Goal: Transaction & Acquisition: Purchase product/service

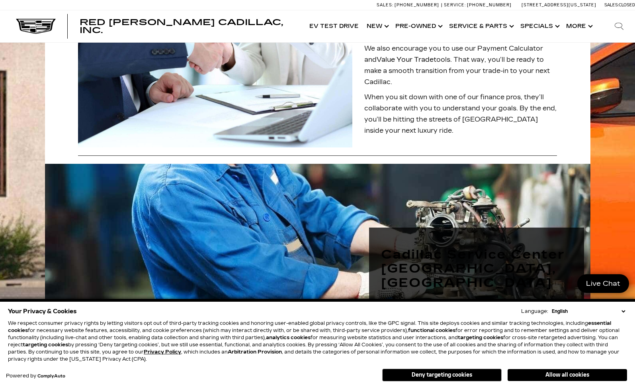
scroll to position [762, 0]
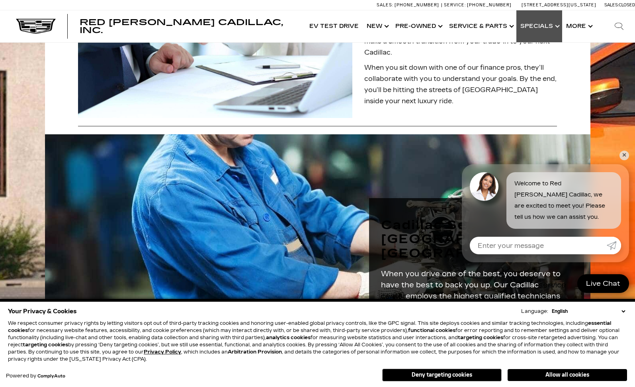
click at [536, 29] on link "Show Specials" at bounding box center [540, 26] width 46 height 32
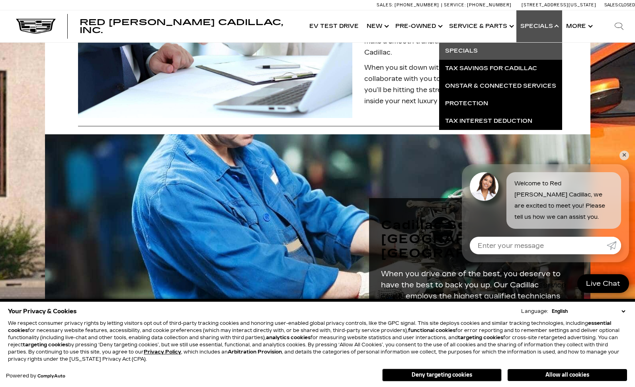
click at [469, 53] on link "Specials" at bounding box center [500, 51] width 123 height 18
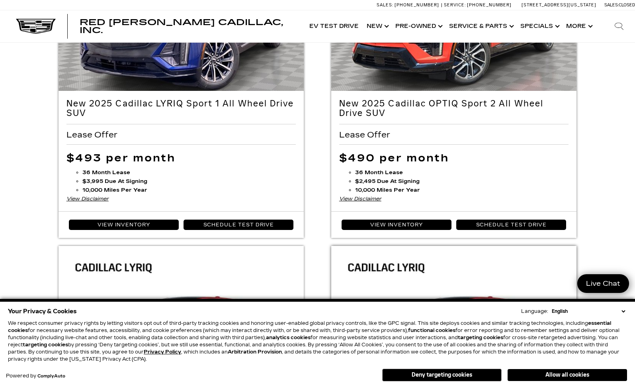
scroll to position [143, 0]
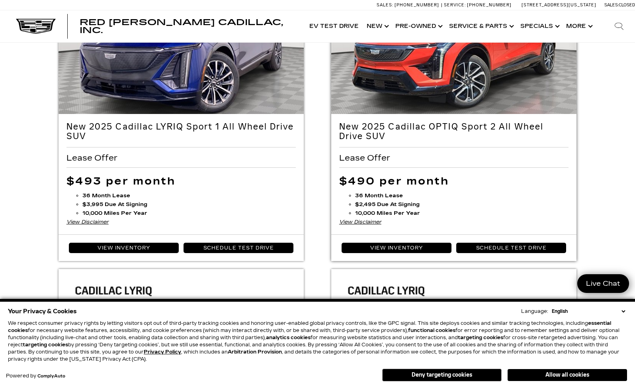
click at [365, 221] on div "View Disclaimer" at bounding box center [454, 222] width 230 height 9
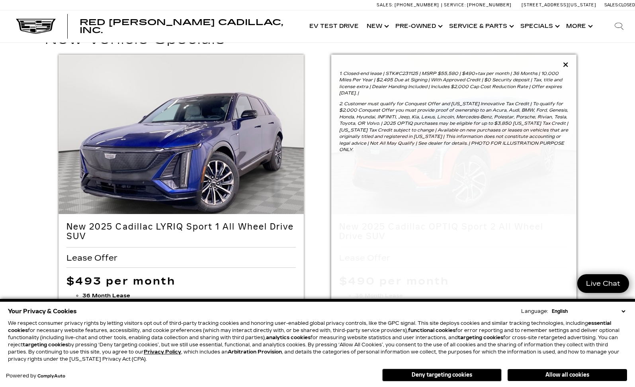
scroll to position [59, 0]
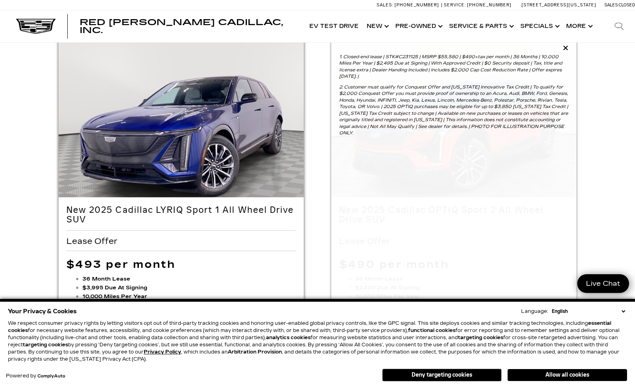
click at [193, 147] on img at bounding box center [182, 130] width 246 height 184
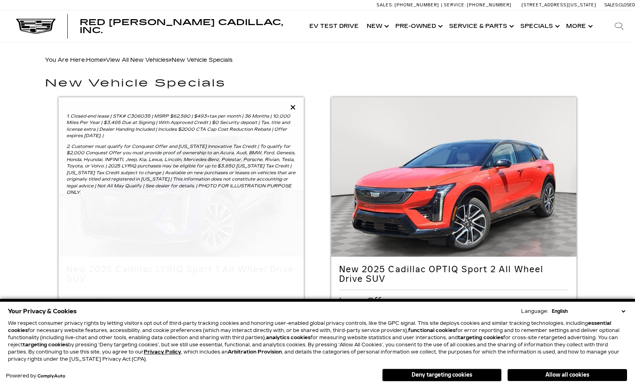
click at [88, 360] on div "View Disclaimer" at bounding box center [182, 364] width 230 height 9
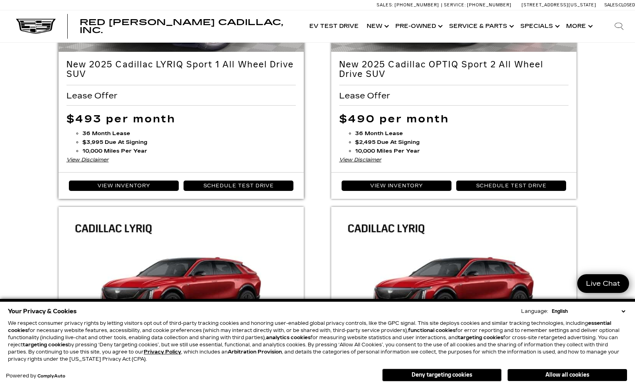
scroll to position [229, 0]
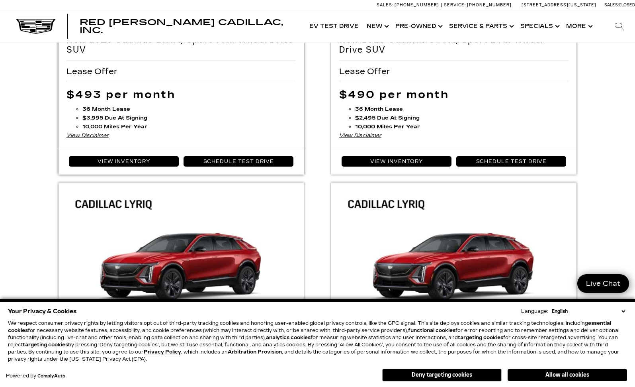
click at [87, 134] on div "View Disclaimer" at bounding box center [182, 135] width 230 height 9
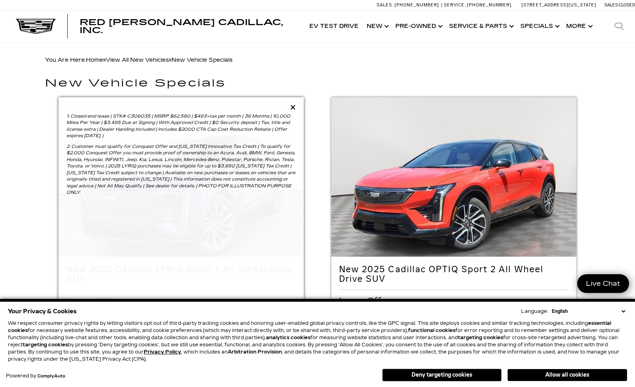
scroll to position [0, 0]
click at [293, 107] on icon at bounding box center [293, 107] width 6 height 7
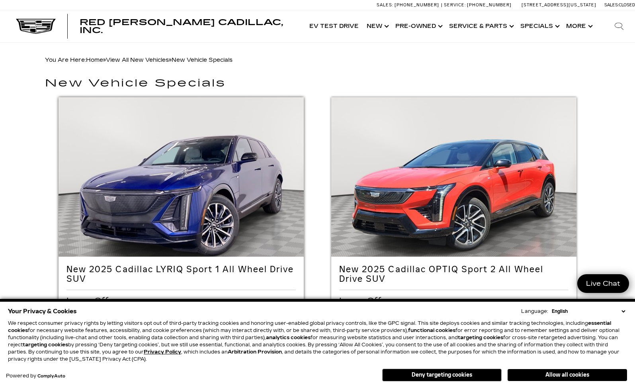
click at [196, 163] on img at bounding box center [182, 189] width 246 height 184
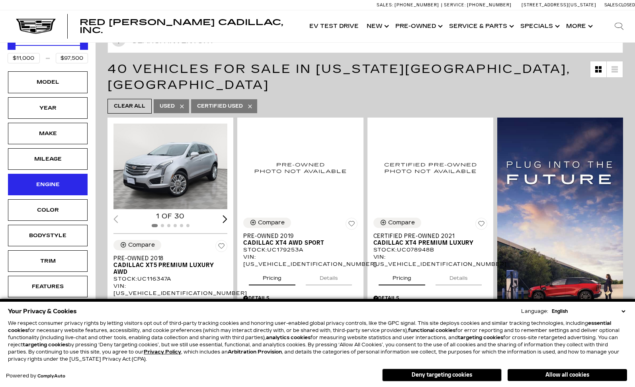
click at [53, 180] on div "Engine" at bounding box center [48, 184] width 40 height 9
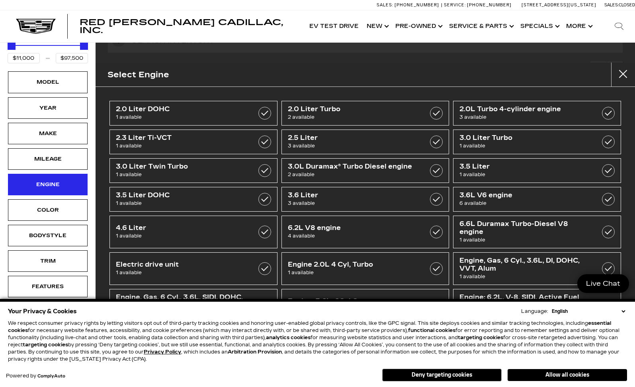
scroll to position [128, 0]
click at [53, 180] on div "Engine" at bounding box center [48, 184] width 40 height 9
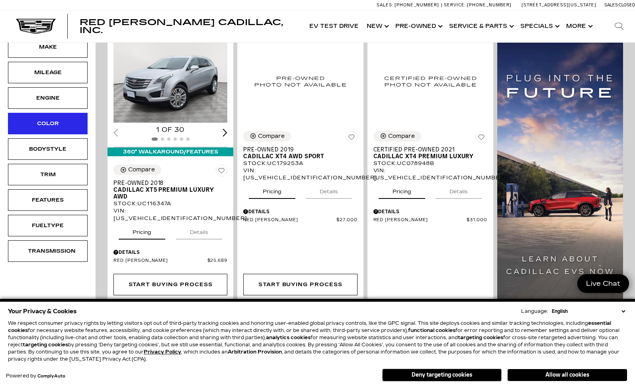
scroll to position [229, 0]
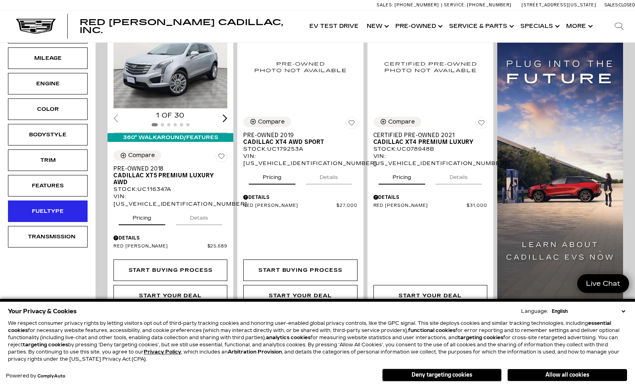
click at [53, 207] on div "Fueltype" at bounding box center [48, 211] width 40 height 9
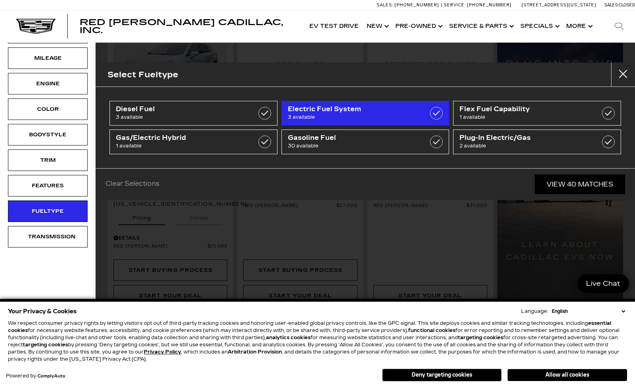
click at [366, 118] on span "3 available" at bounding box center [354, 117] width 132 height 8
type input "$21,000"
type input "$52,000"
checkbox input "true"
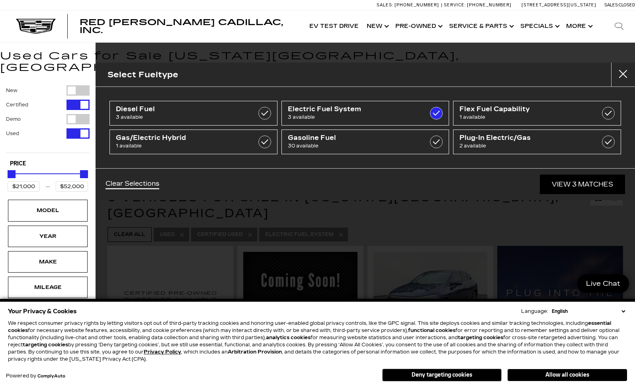
click at [400, 188] on div "Clear Selections View 3 Matches" at bounding box center [366, 184] width 540 height 32
click at [569, 186] on link "View 3 Matches" at bounding box center [582, 184] width 85 height 20
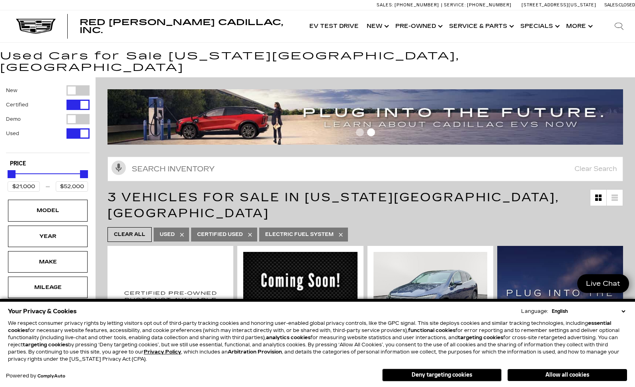
scroll to position [0, 0]
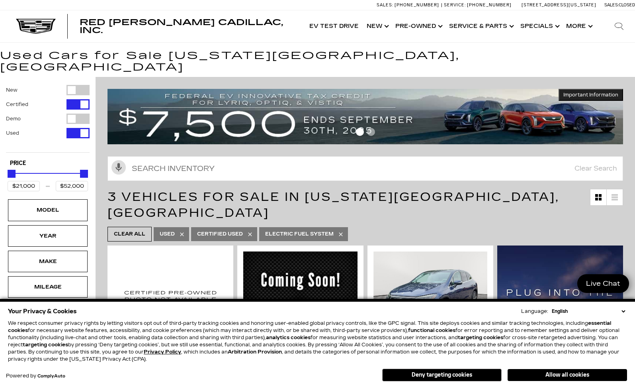
click at [82, 85] on div "Filter by Vehicle Type" at bounding box center [78, 90] width 23 height 10
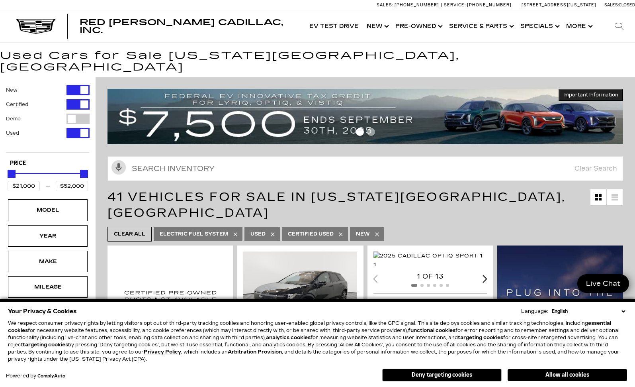
type input "$156,240"
click at [76, 128] on div "Filter by Vehicle Type" at bounding box center [78, 133] width 23 height 10
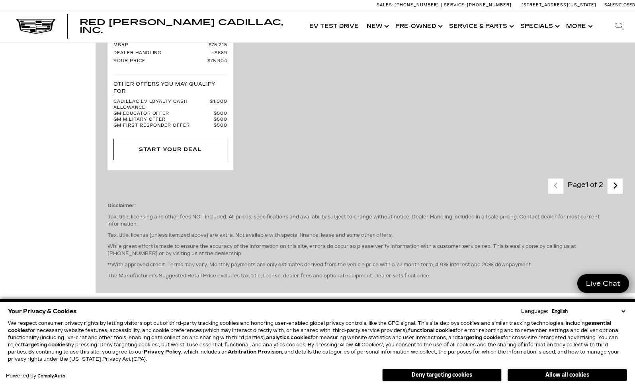
scroll to position [2057, 0]
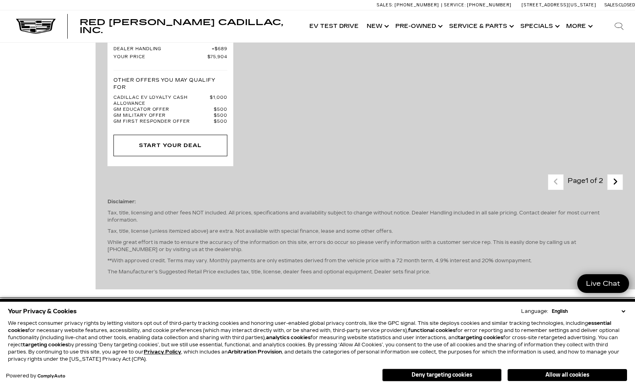
click at [614, 180] on icon "next page" at bounding box center [615, 181] width 5 height 13
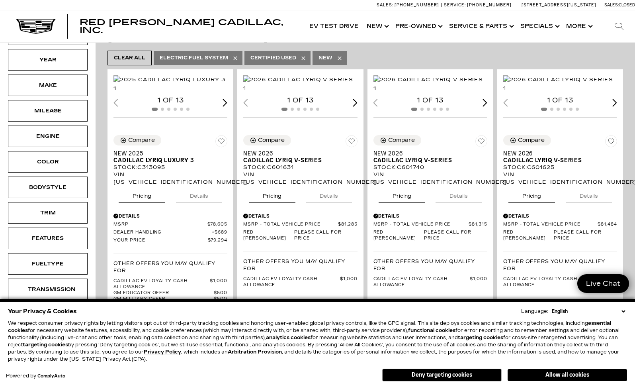
scroll to position [39, 0]
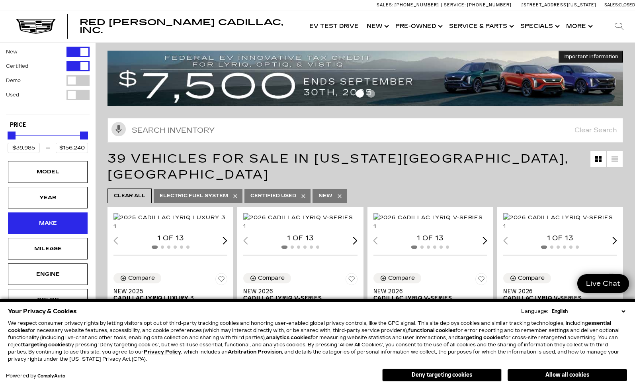
click at [49, 216] on div "Make" at bounding box center [48, 223] width 80 height 22
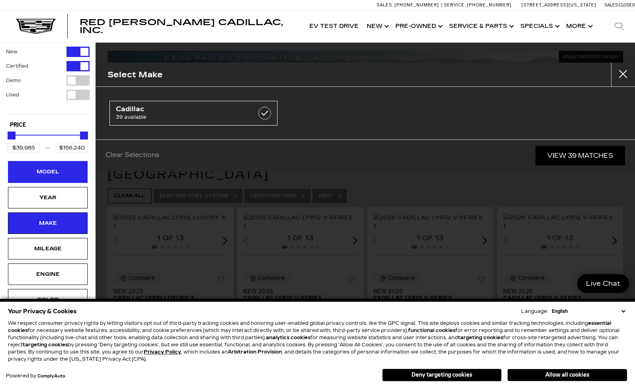
click at [57, 167] on div "Model" at bounding box center [48, 172] width 80 height 22
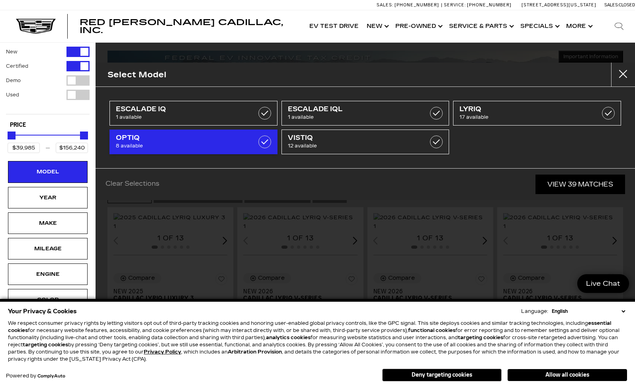
click at [203, 143] on span "8 available" at bounding box center [182, 146] width 132 height 8
type input "$55,679"
type input "$62,345"
checkbox input "true"
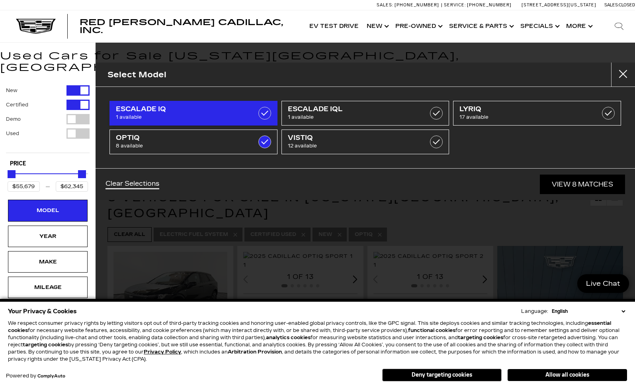
click at [265, 112] on label at bounding box center [265, 113] width 13 height 13
type input "$152,279"
checkbox input "true"
click at [265, 116] on label at bounding box center [265, 113] width 13 height 13
type input "$62,345"
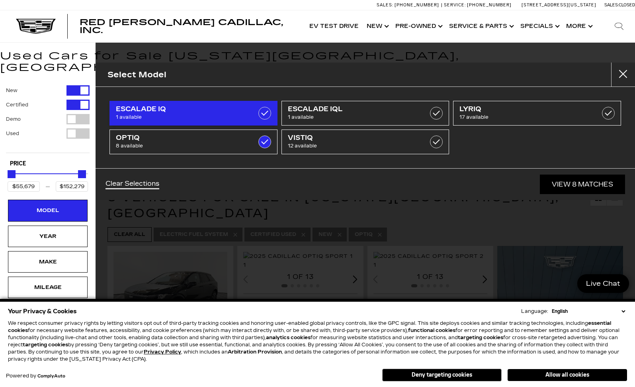
checkbox input "false"
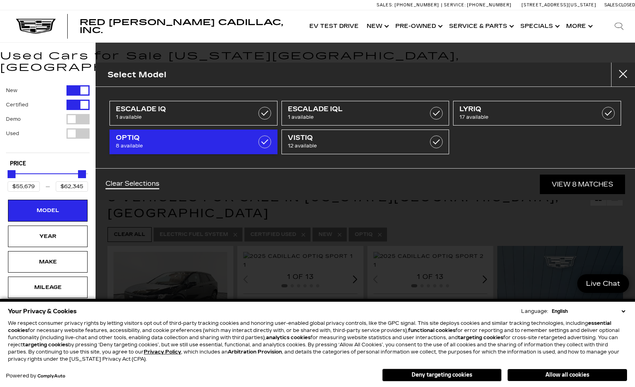
click at [258, 142] on link "OPTIQ 8 available" at bounding box center [194, 141] width 168 height 25
type input "$39,985"
type input "$156,240"
checkbox input "false"
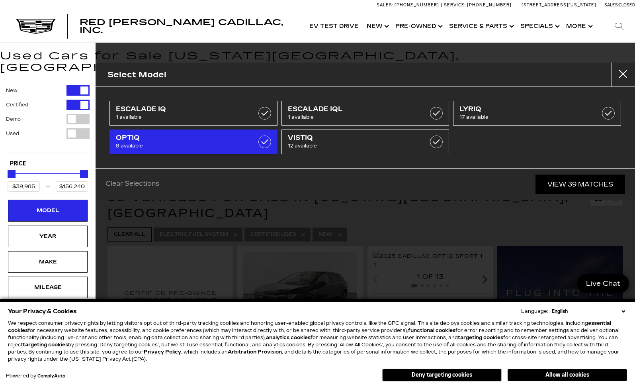
click at [211, 146] on span "8 available" at bounding box center [182, 146] width 132 height 8
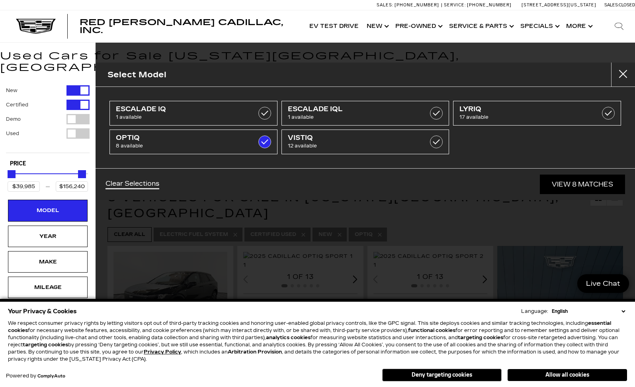
type input "$55,679"
type input "$62,345"
checkbox input "true"
click at [573, 185] on link "View 8 Matches" at bounding box center [582, 184] width 85 height 20
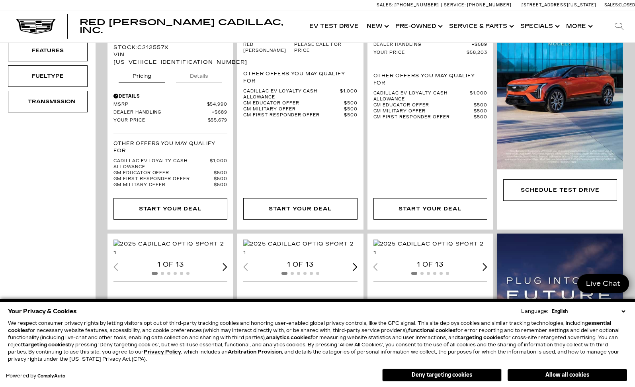
scroll to position [349, 0]
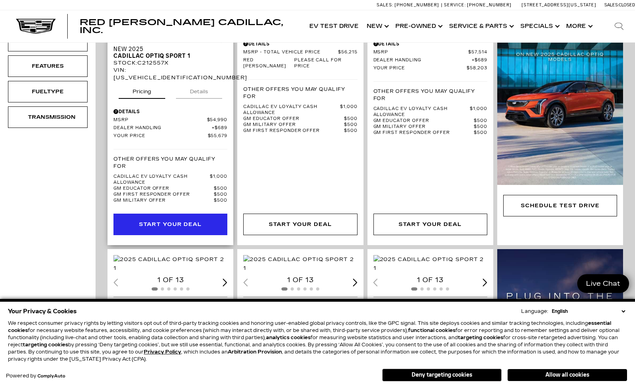
click at [192, 214] on link "Start Your Deal" at bounding box center [171, 225] width 114 height 22
